Goal: Use online tool/utility: Use online tool/utility

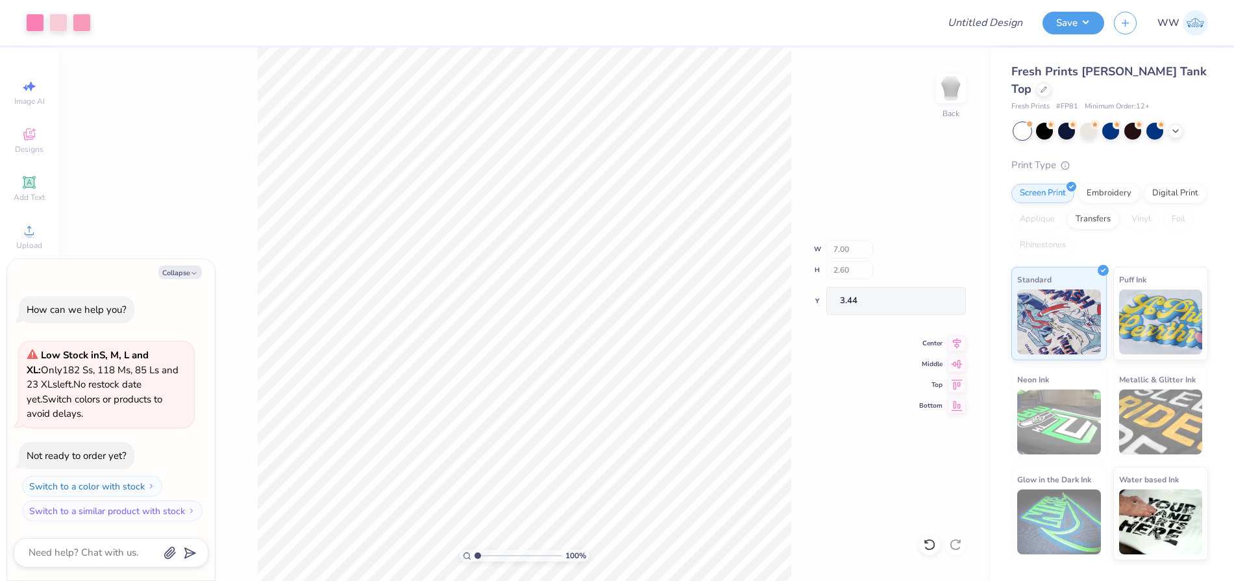
type textarea "x"
type input "1.36"
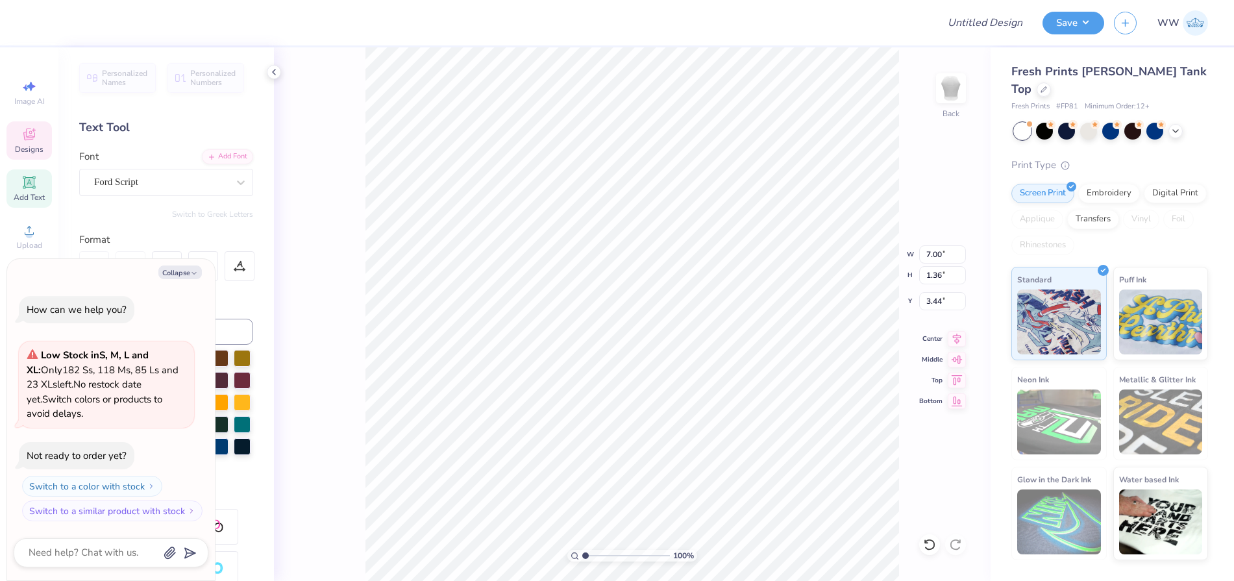
scroll to position [11, 2]
type textarea "x"
type textarea "Alpha Ph"
type textarea "x"
type textarea "Alpha P"
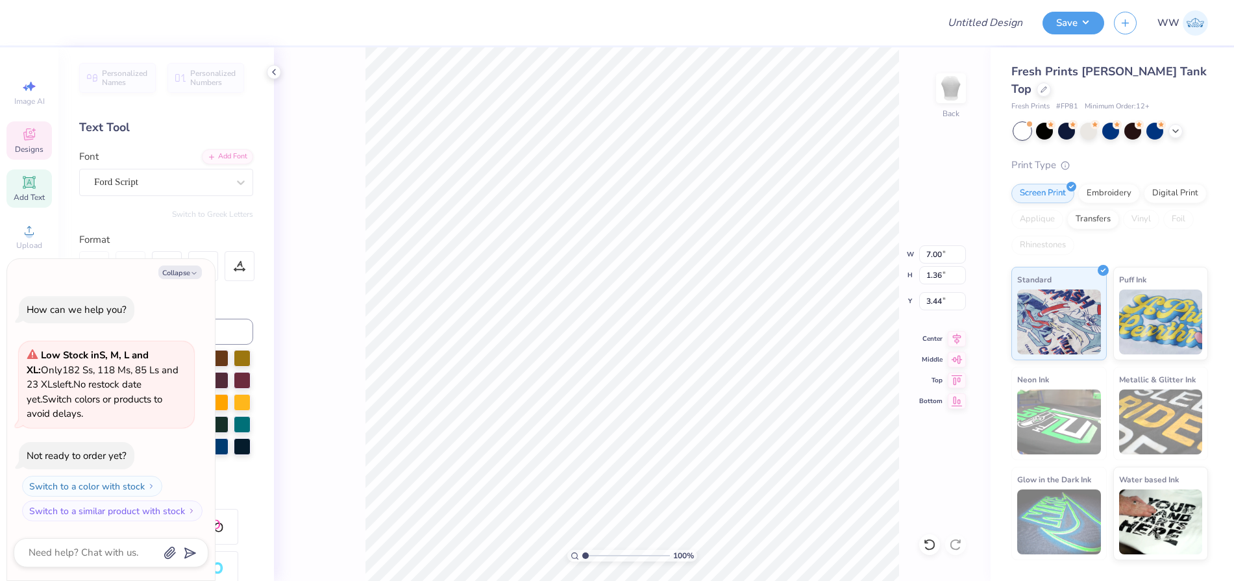
type textarea "x"
type textarea "Alpha"
type textarea "x"
type textarea "Alpha"
type textarea "x"
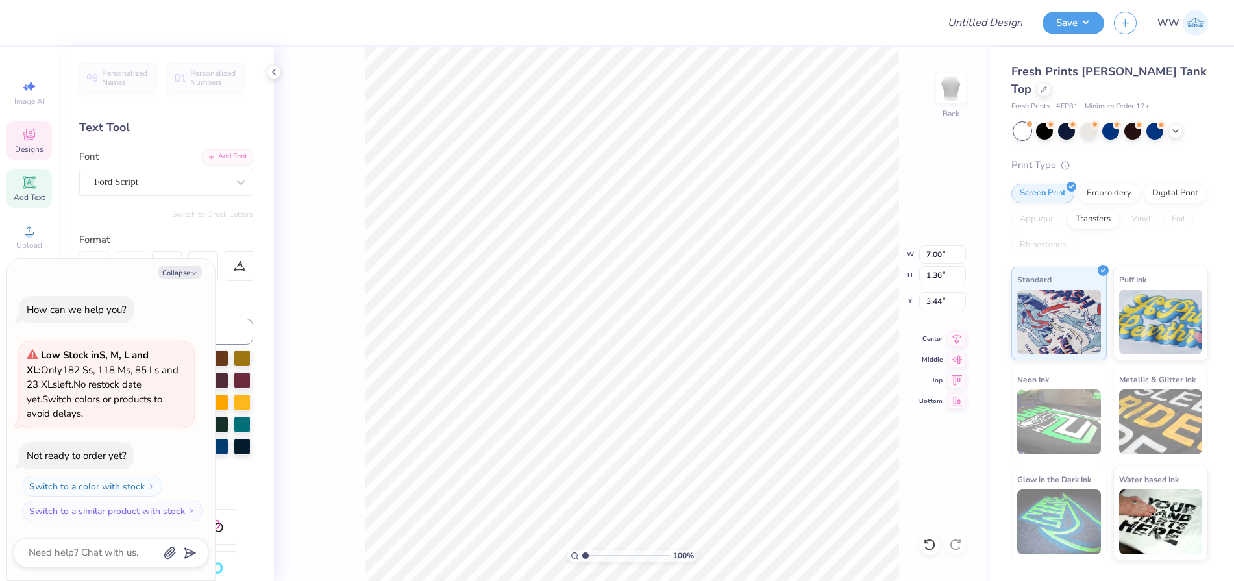
type textarea "Alph"
type textarea "x"
type textarea "Alp"
type textarea "x"
type textarea "Al"
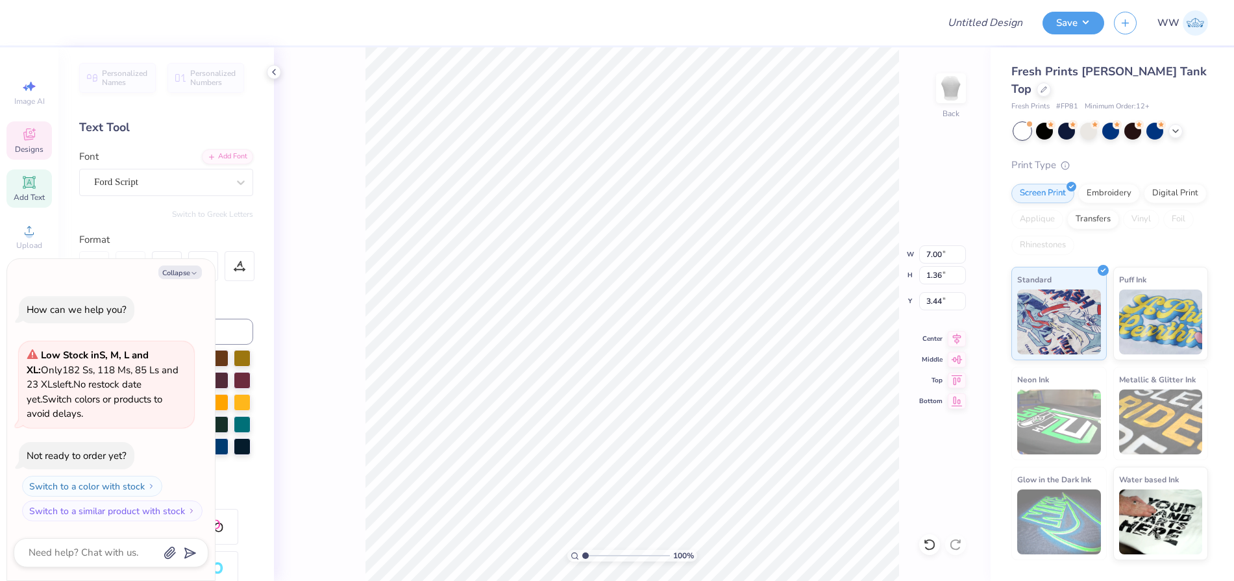
type textarea "x"
type textarea "A"
type textarea "x"
type textarea "P"
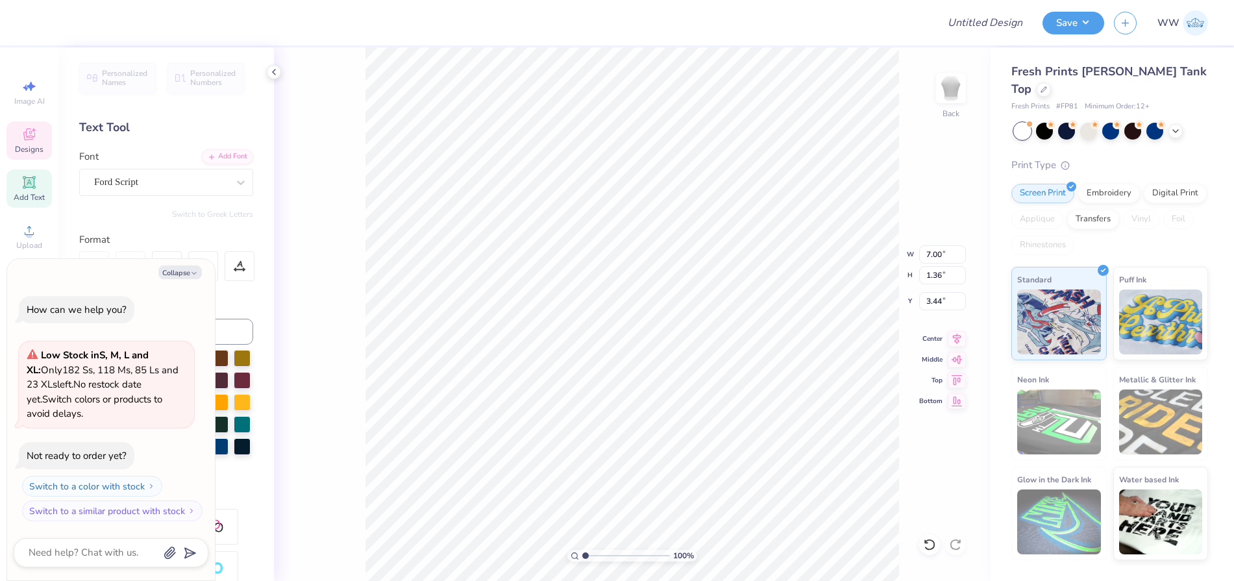
type textarea "x"
type textarea "Ph"
type textarea "x"
type textarea "Phi"
type textarea "x"
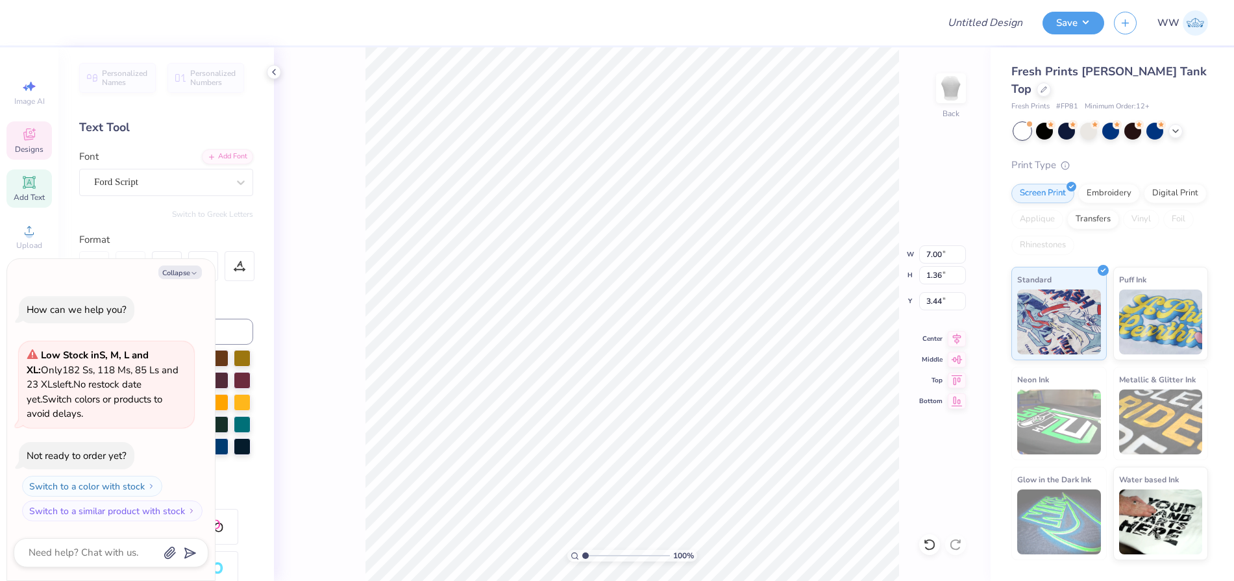
type textarea "Phi"
type textarea "x"
type textarea "Phi R"
type textarea "x"
type textarea "Phi Rh"
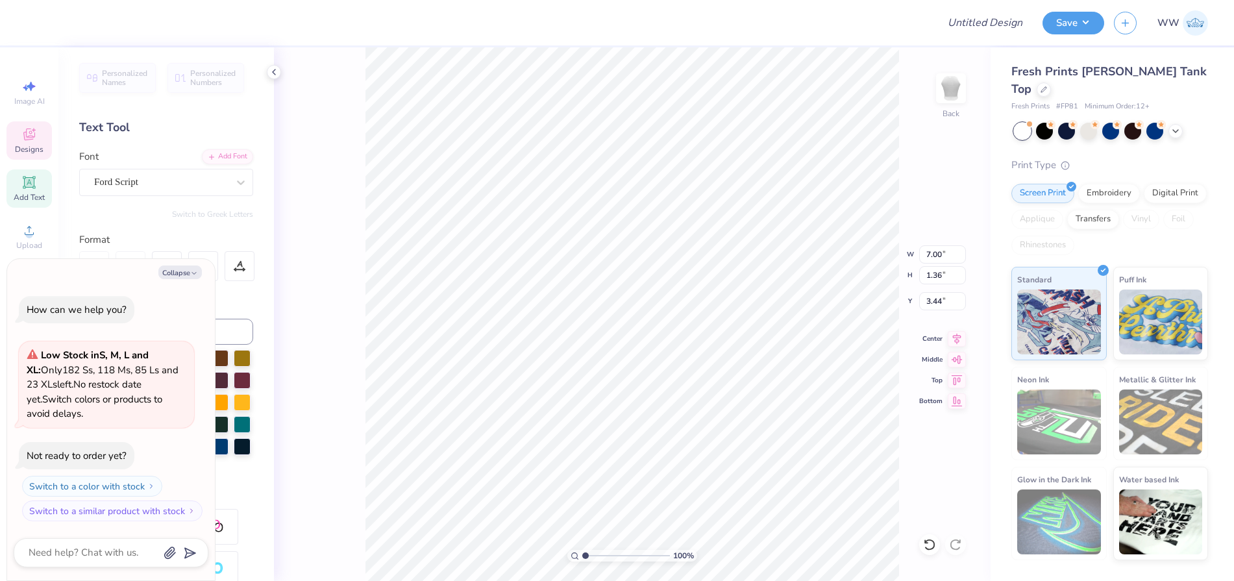
type textarea "x"
type textarea "Phi Rho"
type textarea "x"
